Goal: Task Accomplishment & Management: Use online tool/utility

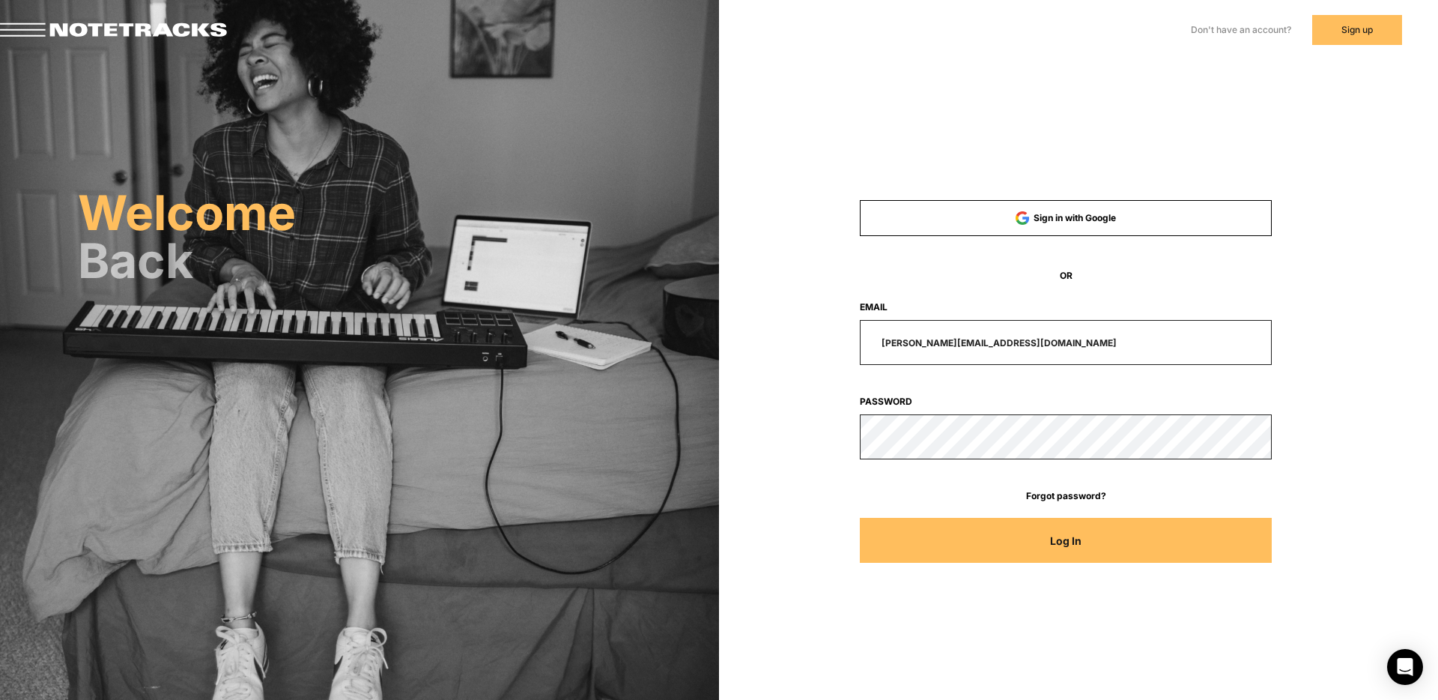
drag, startPoint x: 966, startPoint y: 345, endPoint x: 754, endPoint y: 348, distance: 211.3
click at [756, 348] on div "Sign in with Google OR Email [PERSON_NAME][EMAIL_ADDRESS][DOMAIN_NAME] Password…" at bounding box center [1078, 211] width 719 height 423
type input "[EMAIL_ADDRESS][DOMAIN_NAME]"
click at [860, 518] on button "Log In" at bounding box center [1066, 540] width 413 height 45
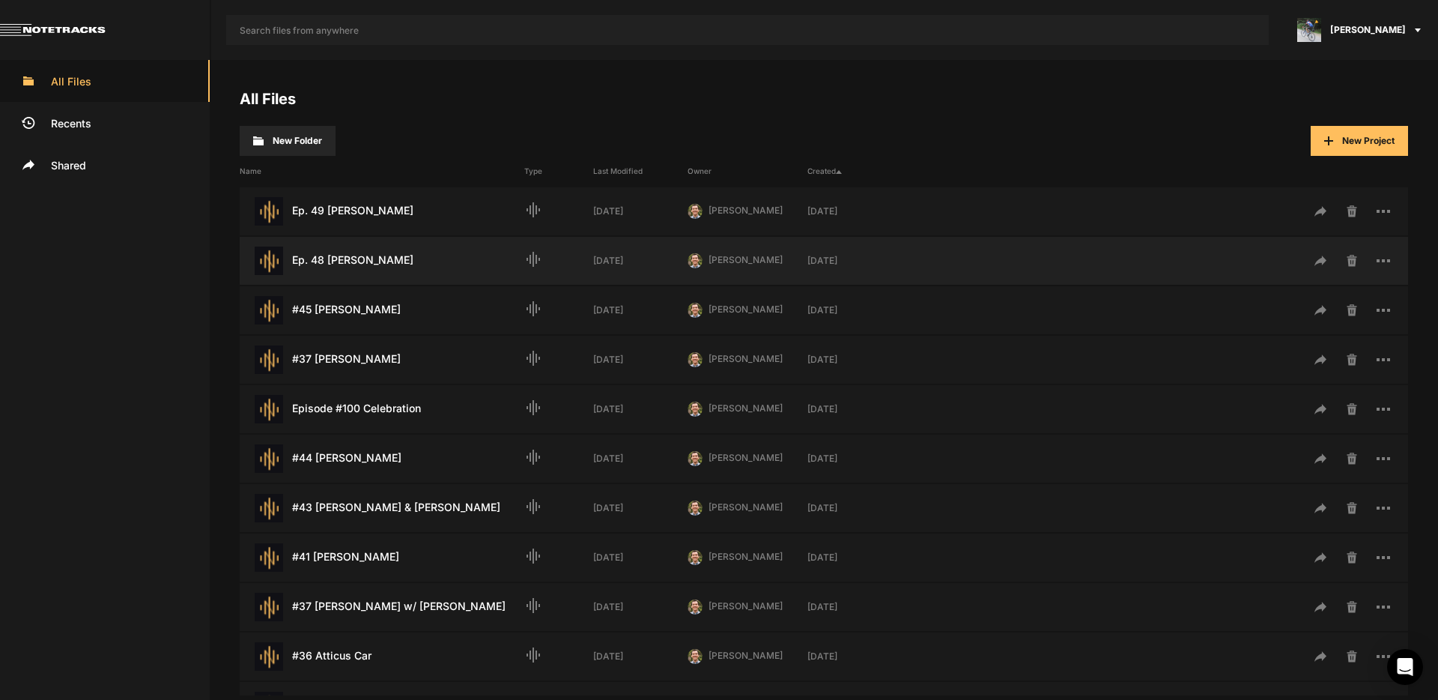
click at [364, 257] on div "Ep. 48 [PERSON_NAME] Last Modified: [DATE]" at bounding box center [382, 260] width 285 height 28
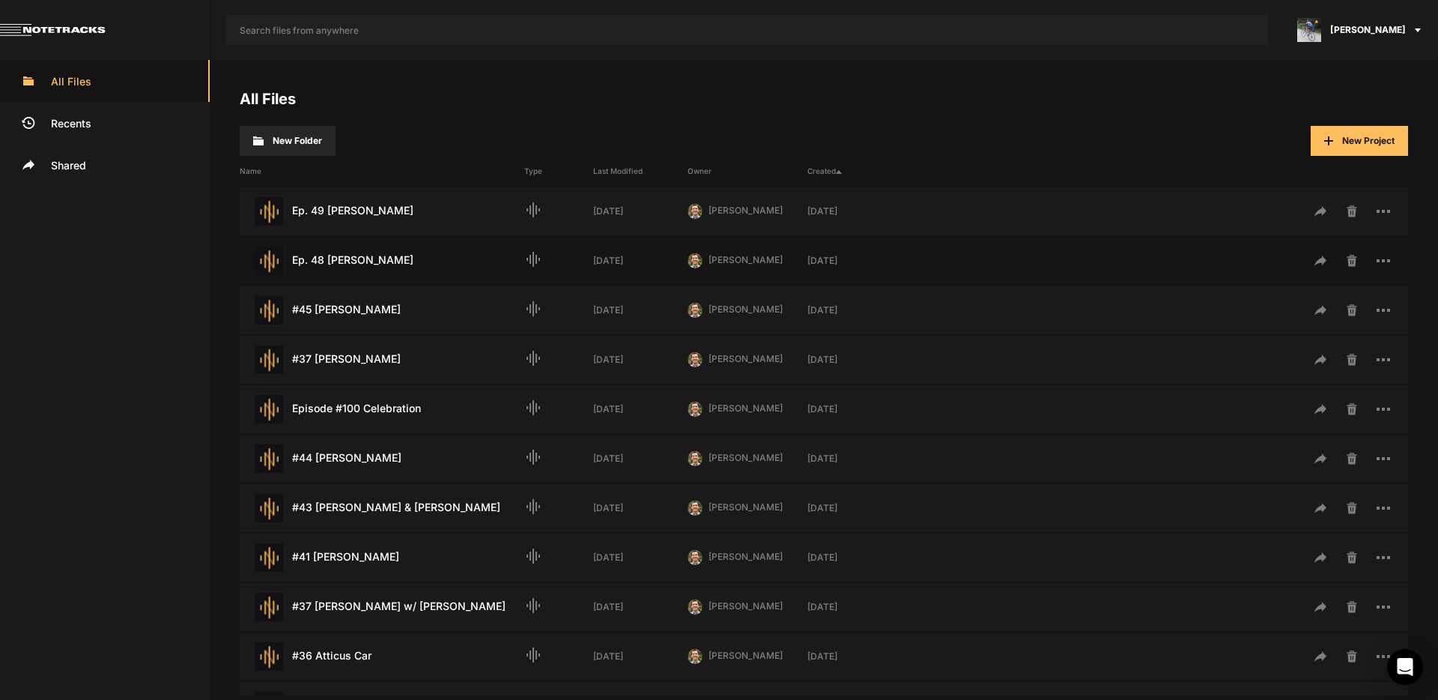
click at [364, 257] on div "Ep. 48 [PERSON_NAME] Last Modified: [DATE]" at bounding box center [382, 260] width 285 height 28
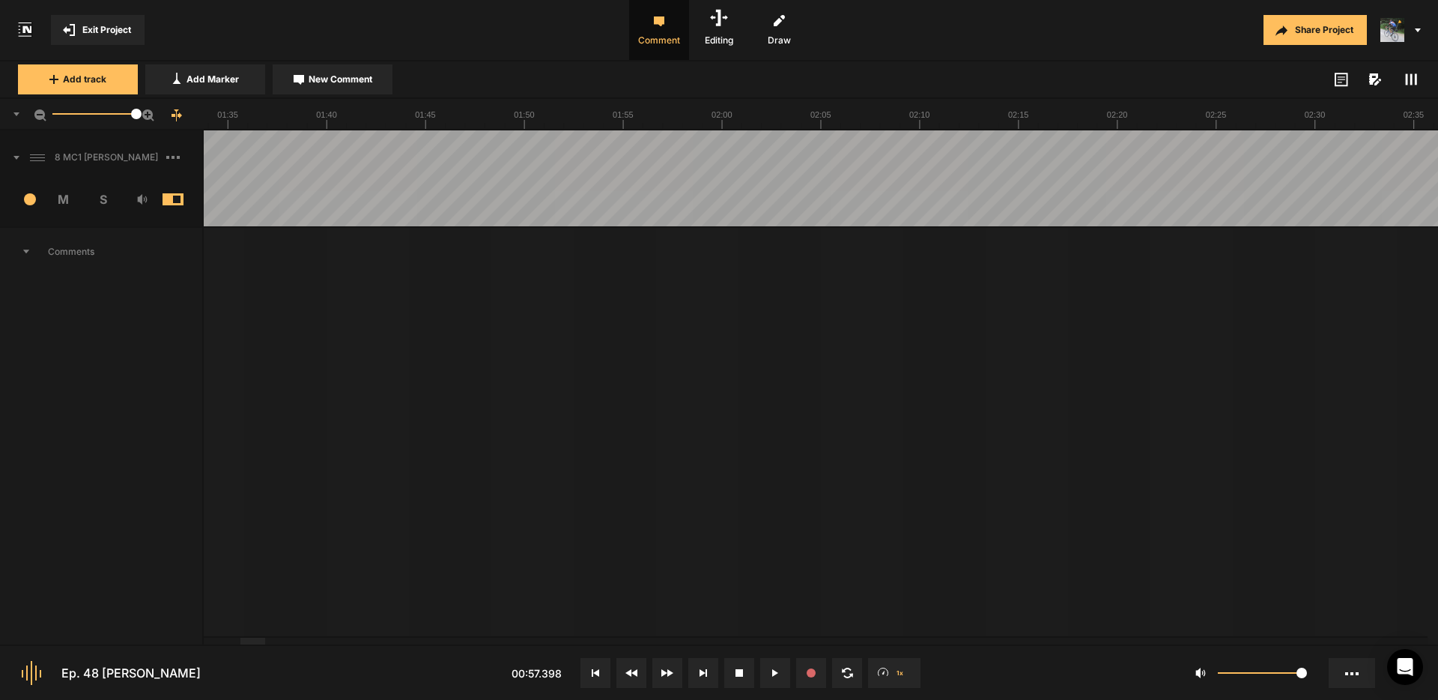
click at [257, 644] on div at bounding box center [252, 641] width 25 height 7
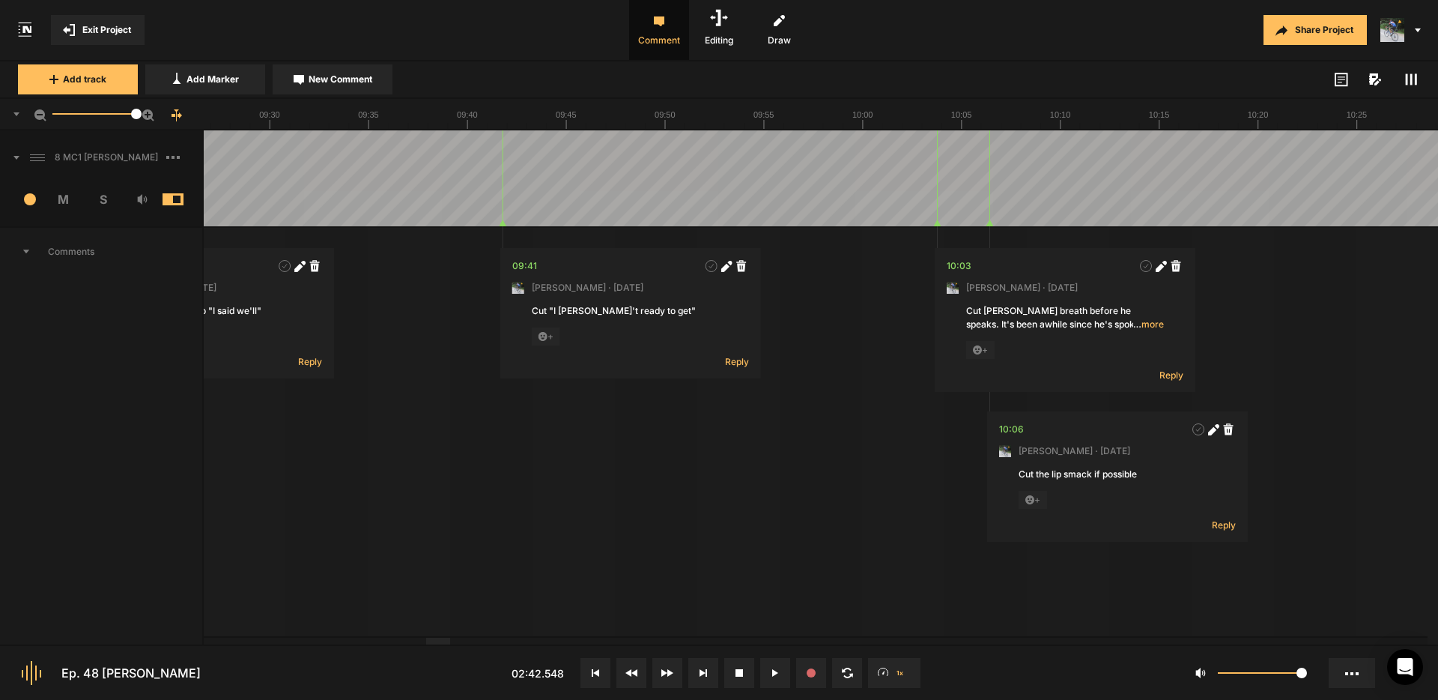
click at [446, 644] on div at bounding box center [438, 641] width 25 height 7
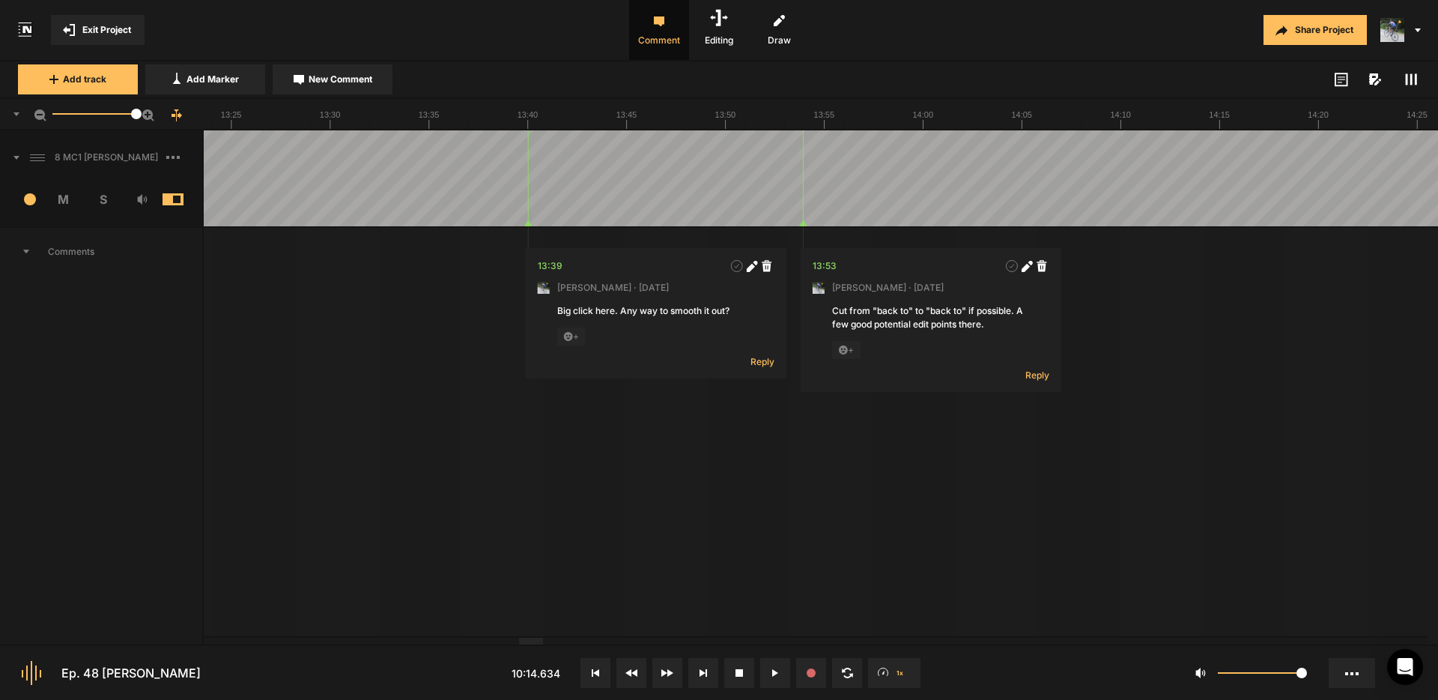
click at [536, 644] on div at bounding box center [531, 641] width 25 height 7
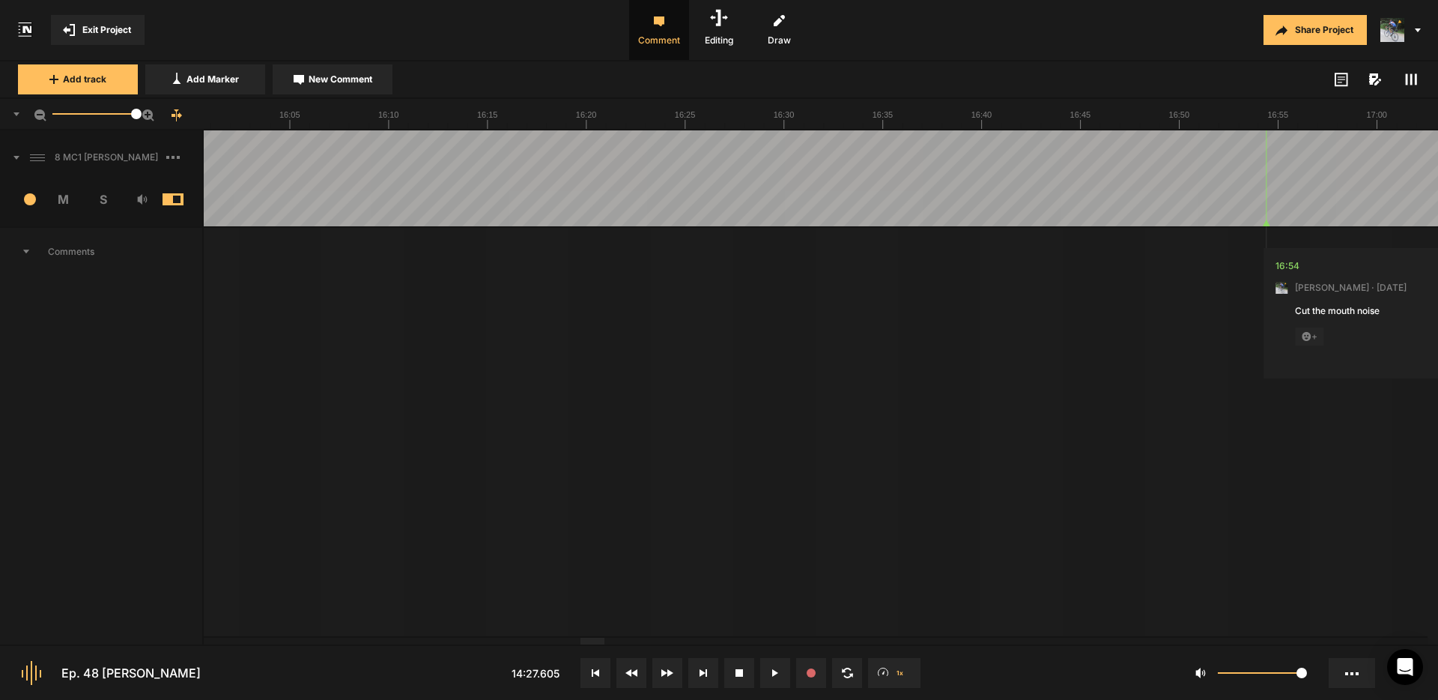
click at [593, 644] on div at bounding box center [593, 641] width 25 height 7
click at [682, 644] on div at bounding box center [681, 641] width 25 height 7
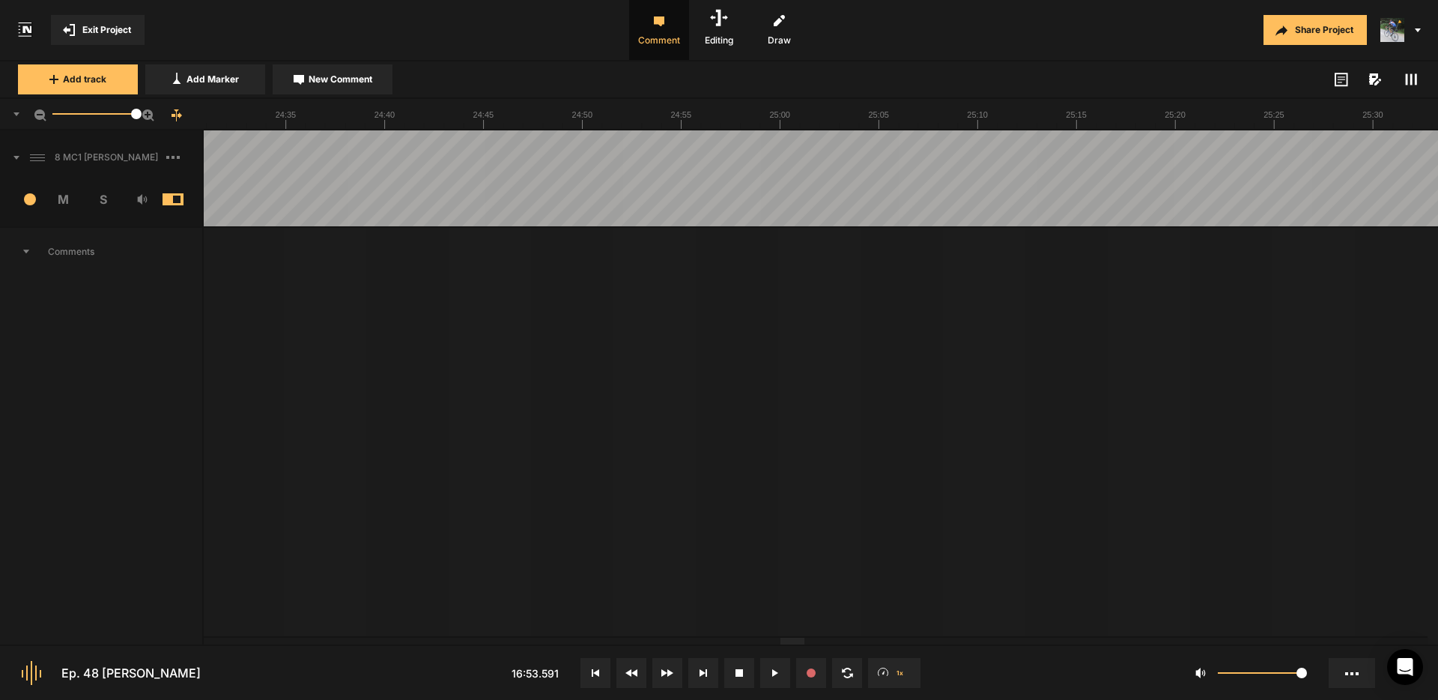
click at [793, 644] on div at bounding box center [793, 641] width 25 height 7
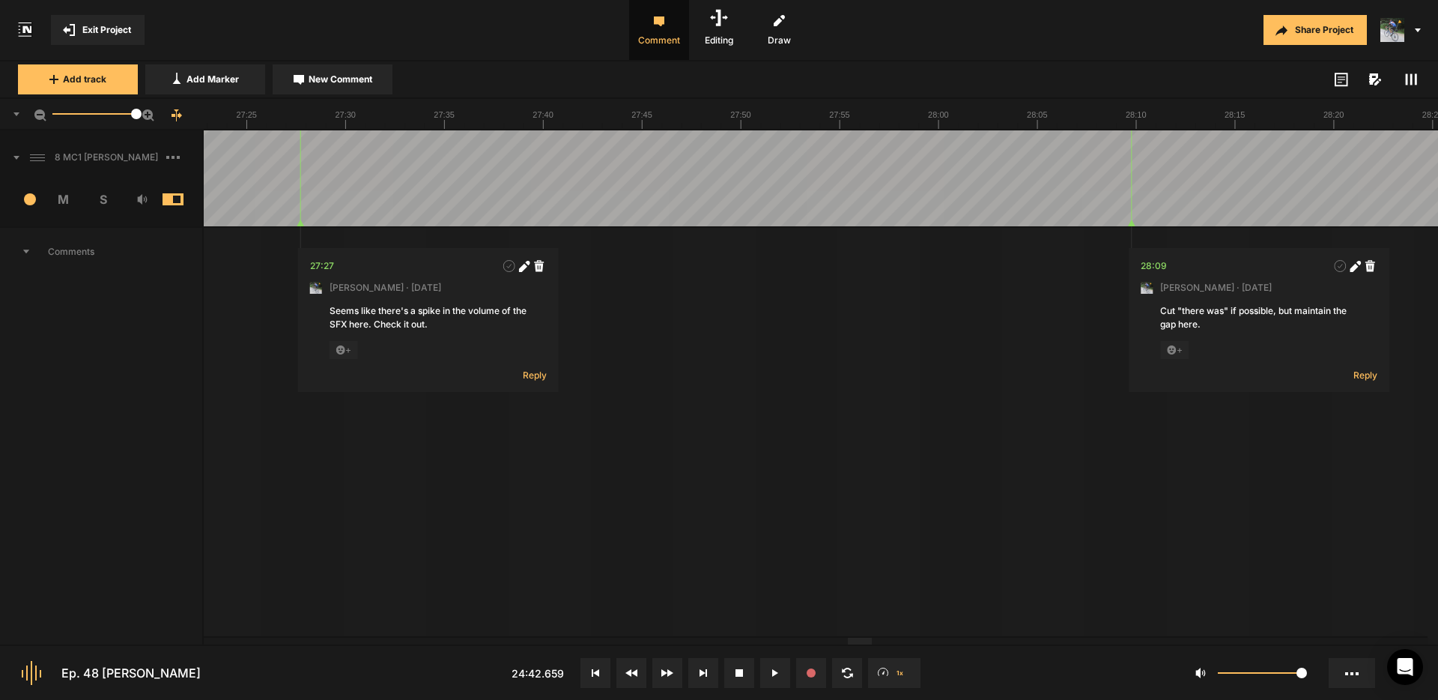
click at [862, 641] on div at bounding box center [860, 641] width 25 height 7
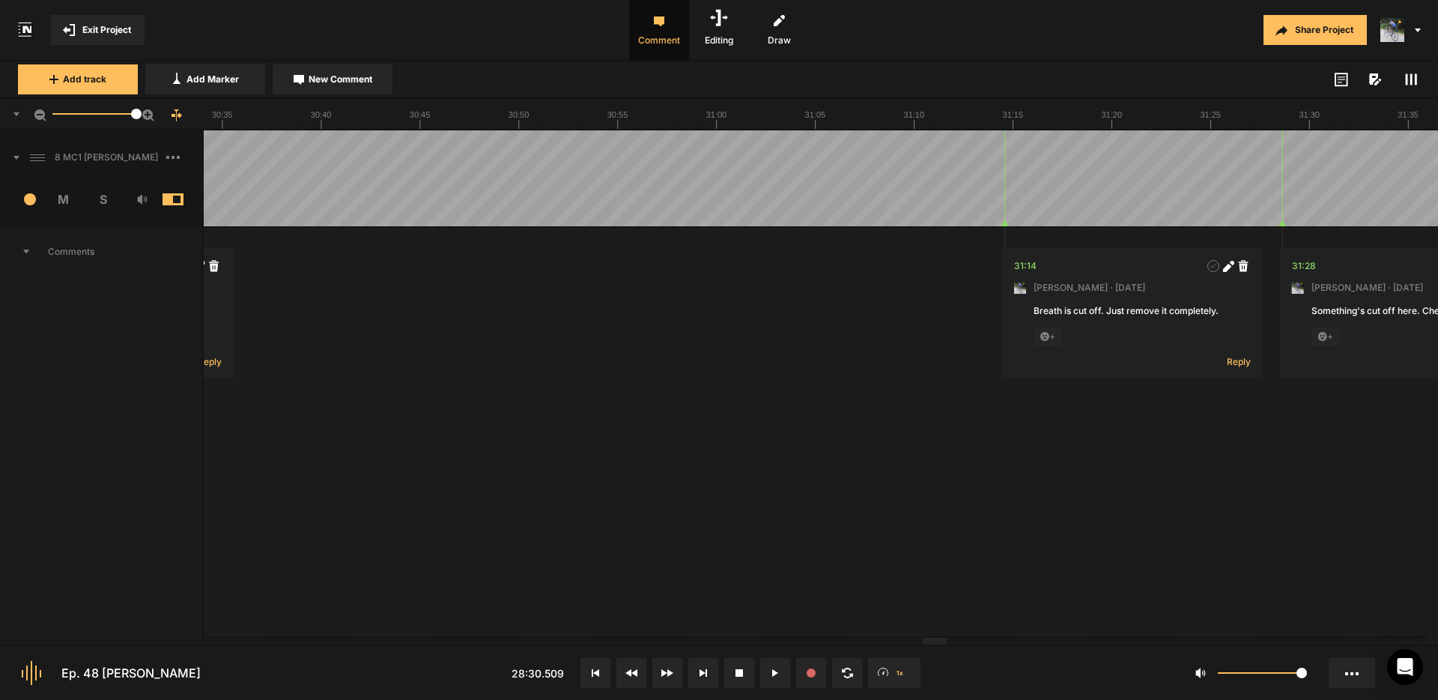
click at [932, 642] on div at bounding box center [935, 641] width 25 height 7
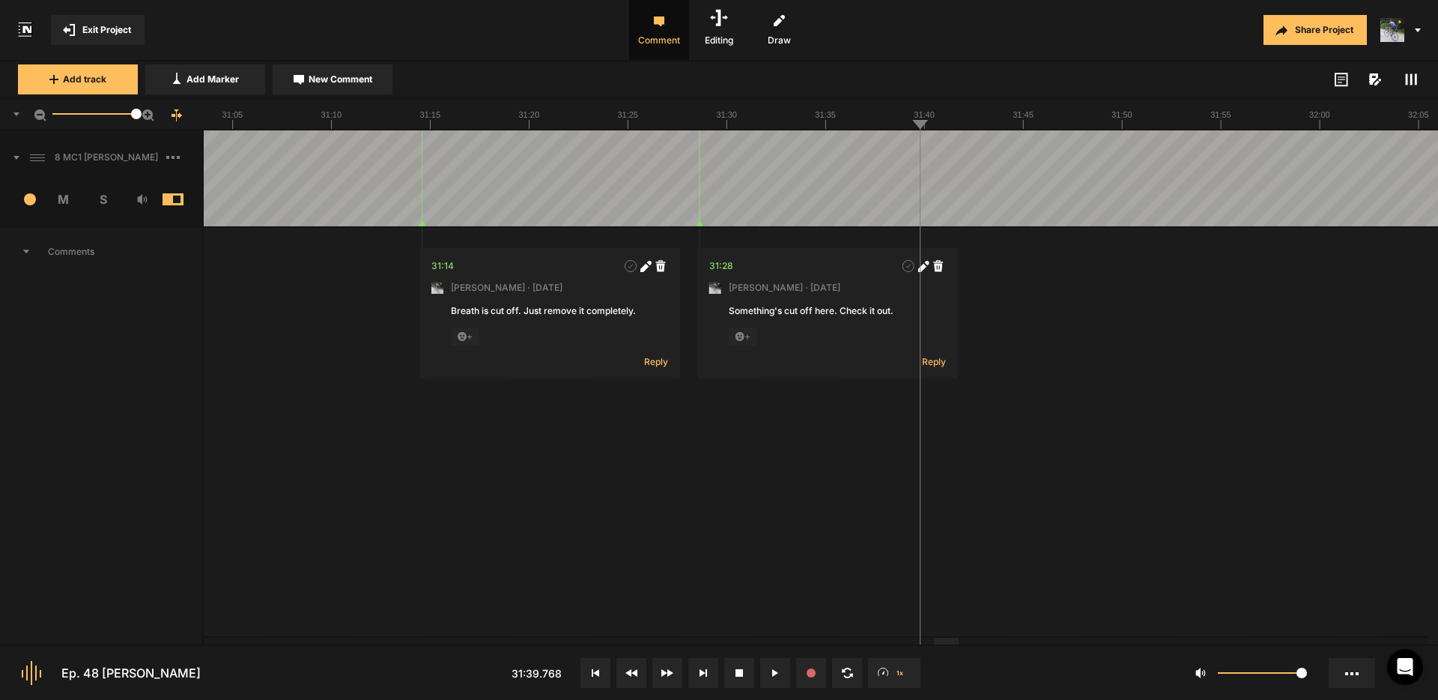
click at [1393, 37] on img at bounding box center [1393, 30] width 24 height 24
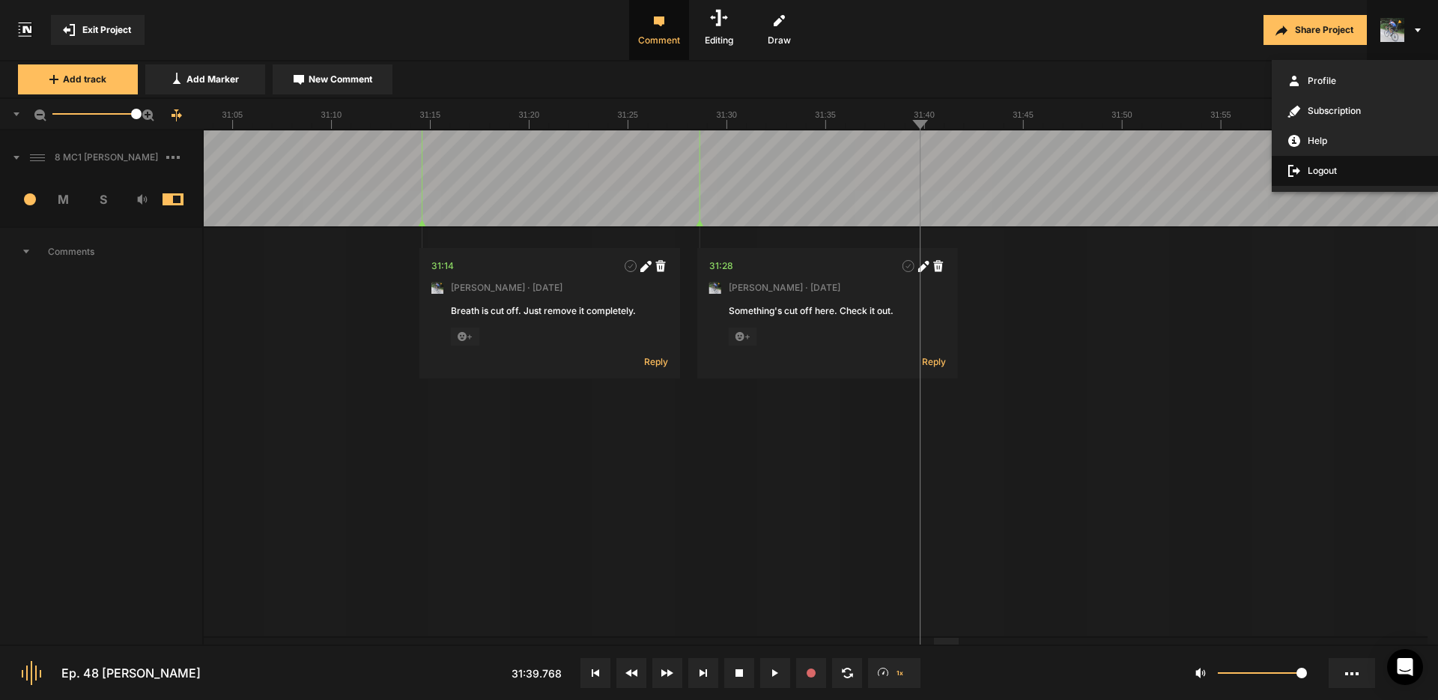
click at [1327, 167] on span "Logout" at bounding box center [1355, 171] width 166 height 30
